Goal: Browse casually

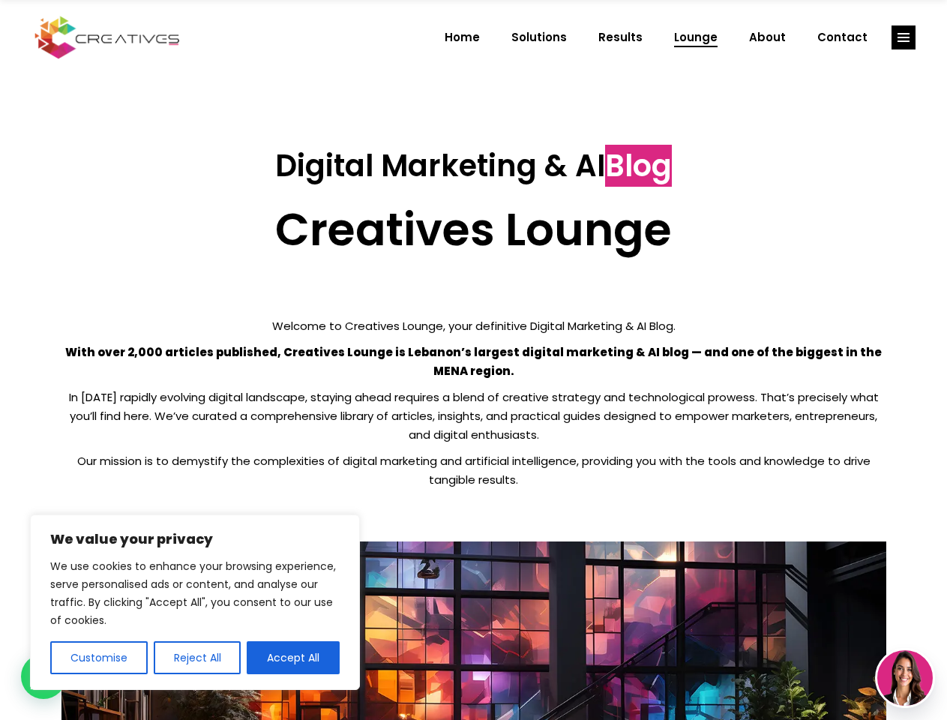
click at [473, 360] on p "With over 2,000 articles published, Creatives Lounge is Lebanon’s largest digit…" at bounding box center [473, 361] width 825 height 37
click at [98, 657] on button "Customise" at bounding box center [98, 657] width 97 height 33
click at [0, 0] on div at bounding box center [0, 0] width 0 height 0
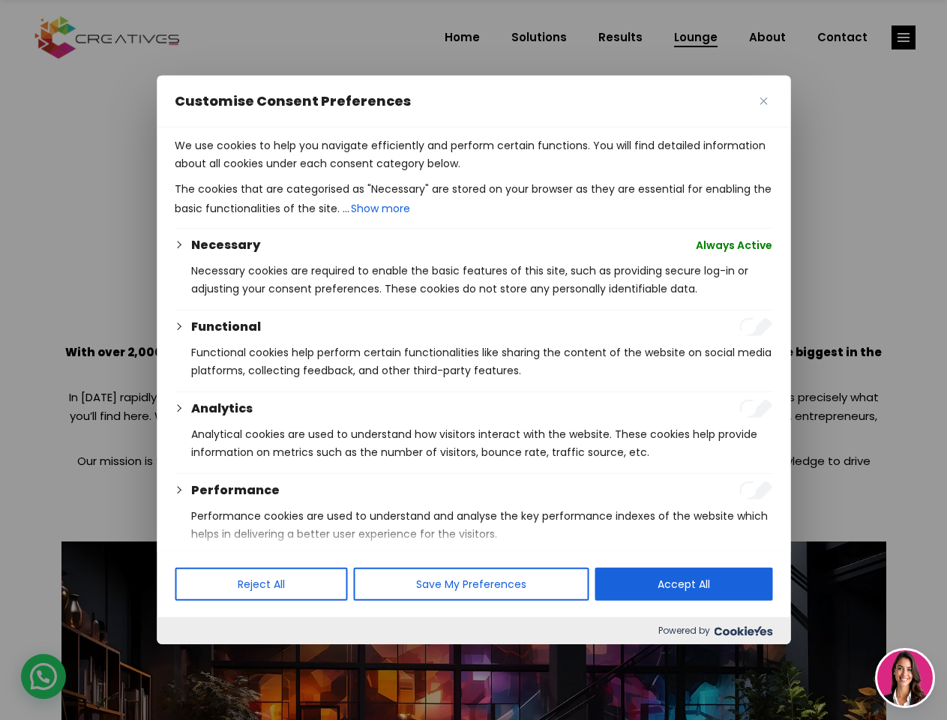
click at [293, 657] on div at bounding box center [473, 360] width 947 height 720
click at [903, 37] on div at bounding box center [473, 360] width 947 height 720
click at [905, 678] on img at bounding box center [904, 677] width 55 height 55
